Goal: Information Seeking & Learning: Learn about a topic

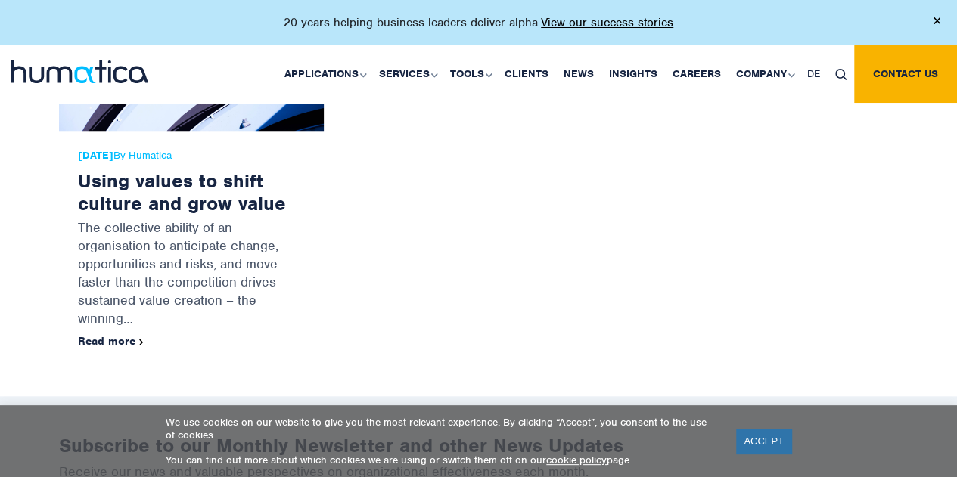
scroll to position [616, 0]
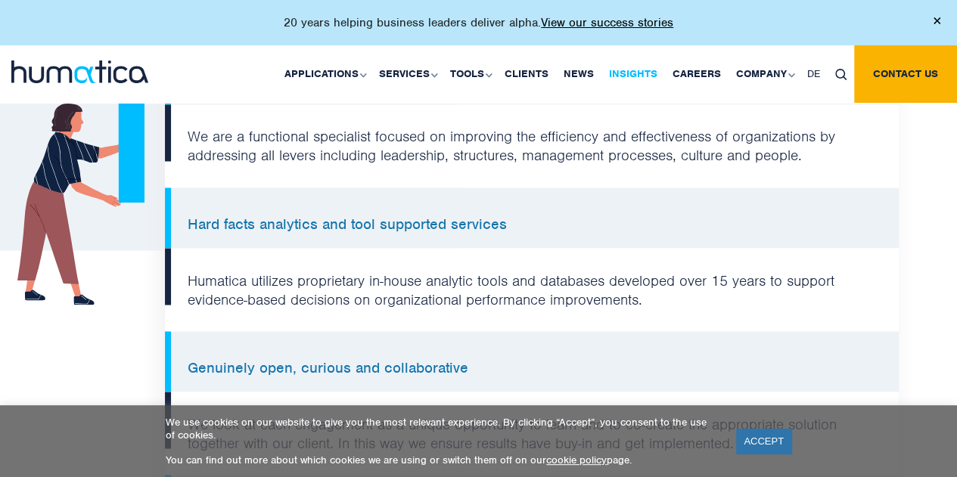
scroll to position [1180, 0]
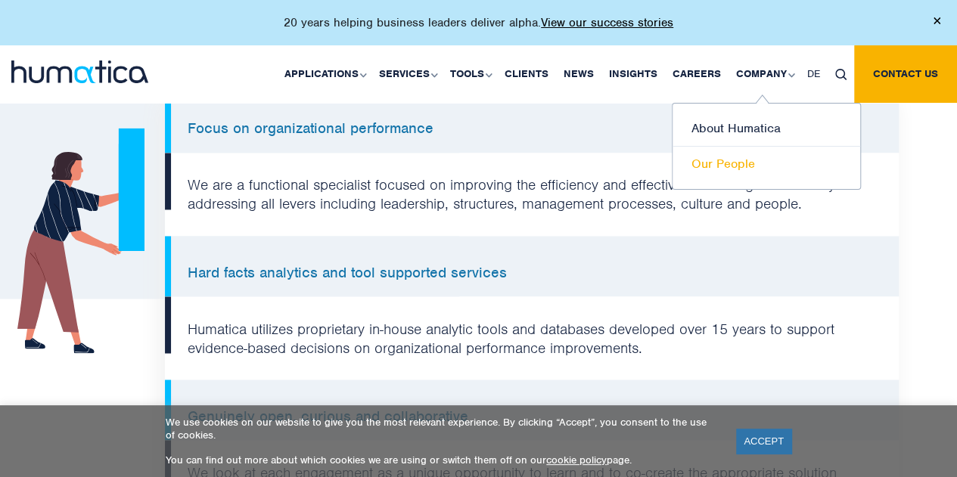
click at [729, 161] on link "Our People" at bounding box center [766, 164] width 188 height 35
click at [716, 166] on link "Our People" at bounding box center [766, 164] width 188 height 35
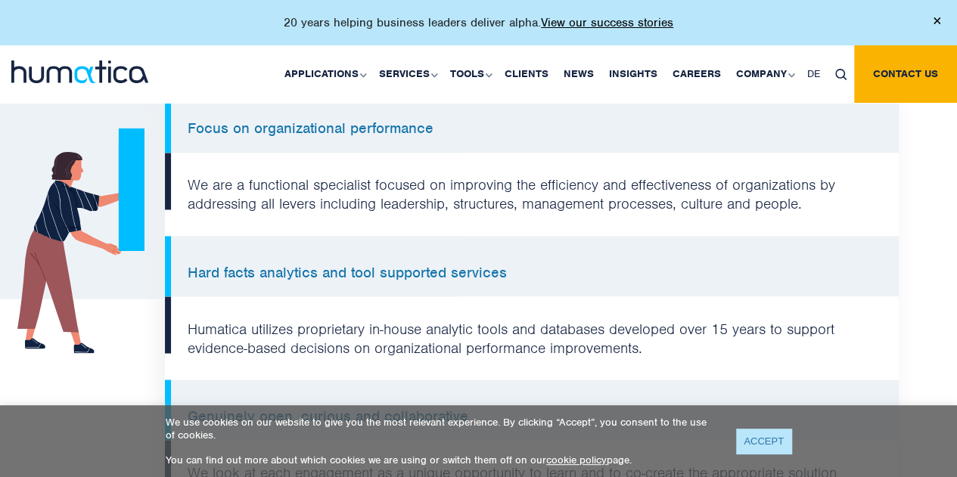
click at [756, 440] on link "ACCEPT" at bounding box center [763, 441] width 55 height 25
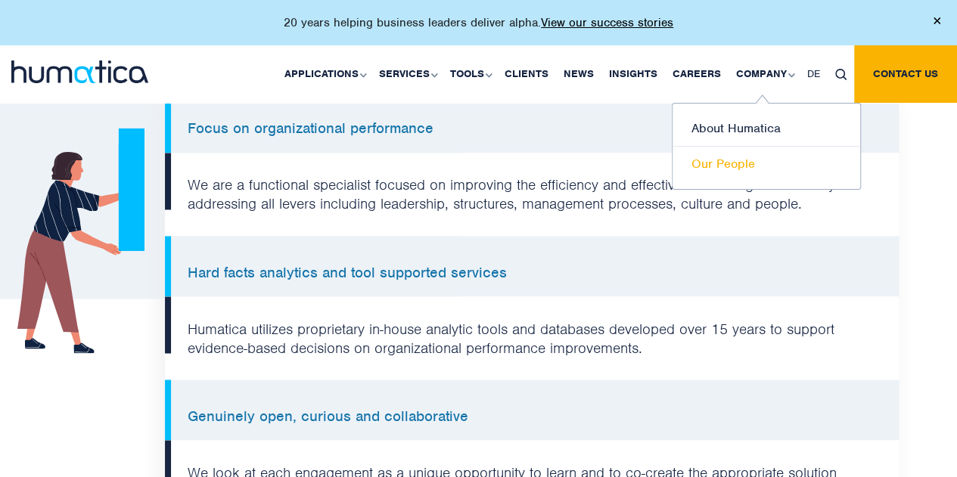
click at [745, 165] on link "Our People" at bounding box center [766, 164] width 188 height 35
click at [717, 155] on link "Our People" at bounding box center [766, 164] width 188 height 35
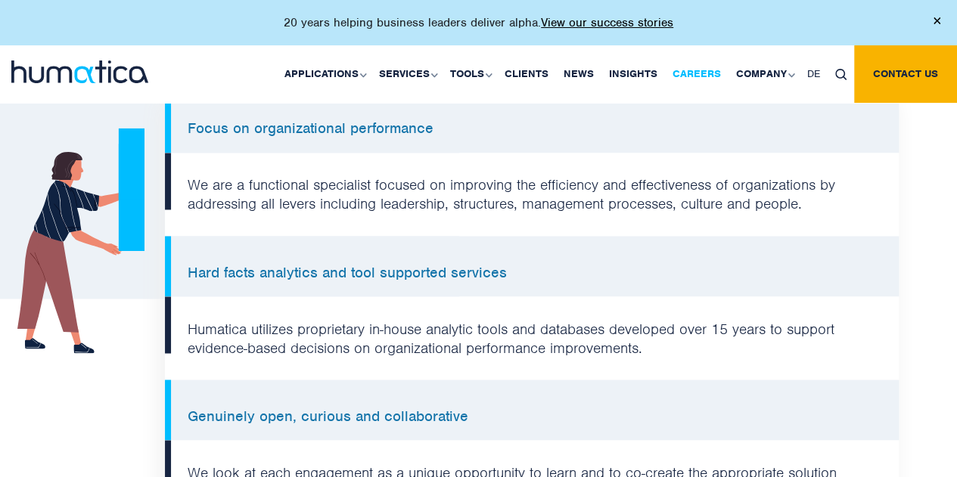
click at [689, 73] on link "Careers" at bounding box center [697, 73] width 64 height 57
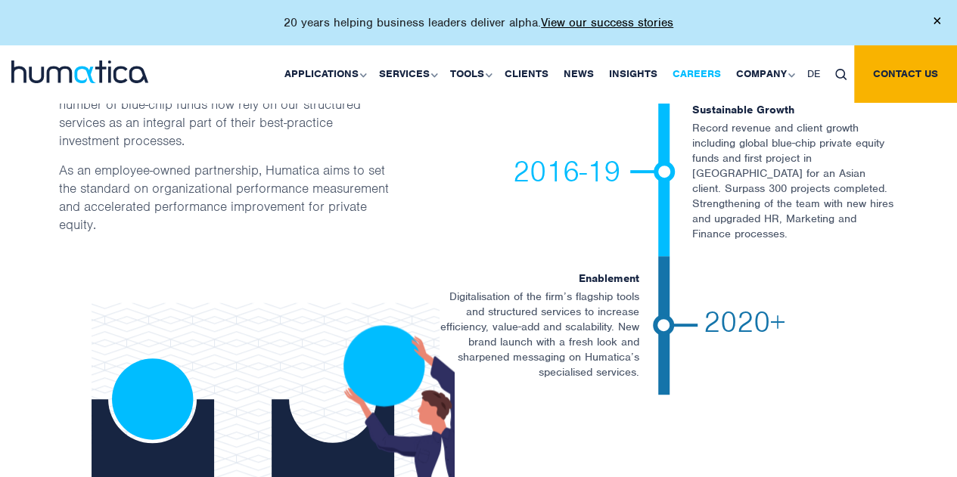
scroll to position [3139, 0]
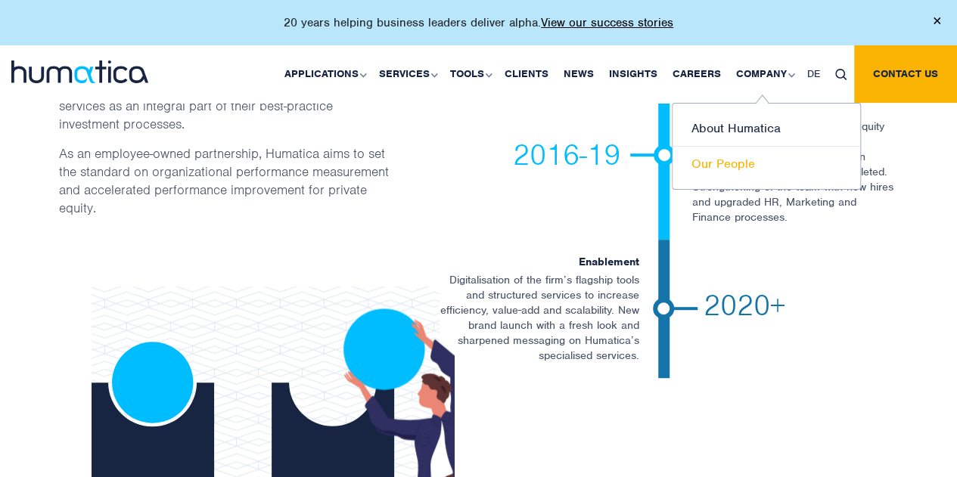
click at [733, 166] on link "Our People" at bounding box center [766, 164] width 188 height 35
